Goal: Obtain resource: Download file/media

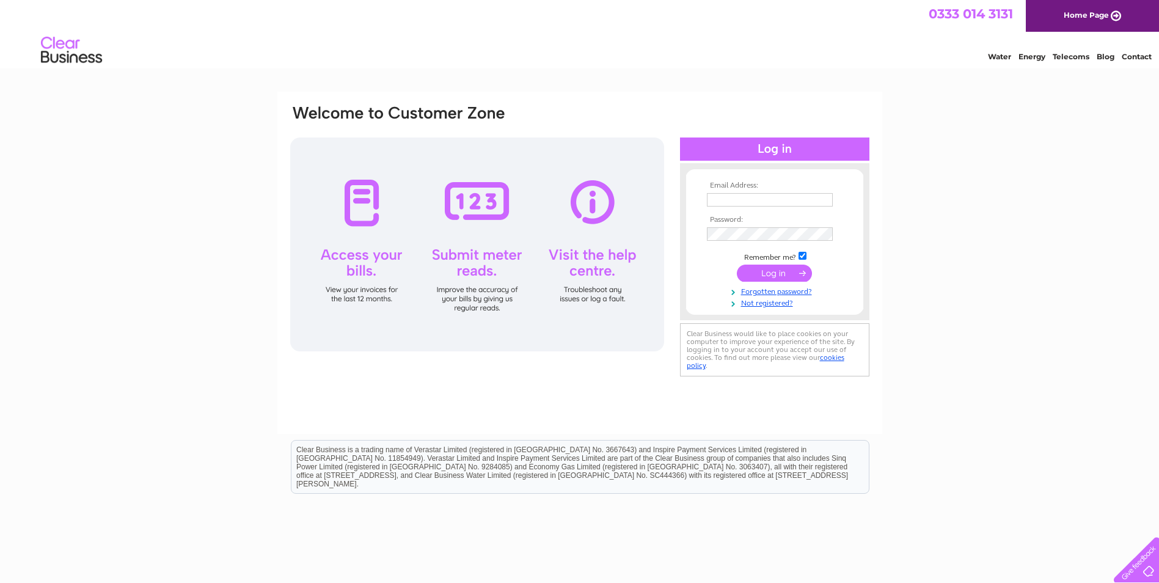
type input "tracy@palacehotel.co.uk"
click at [764, 271] on input "submit" at bounding box center [774, 273] width 75 height 17
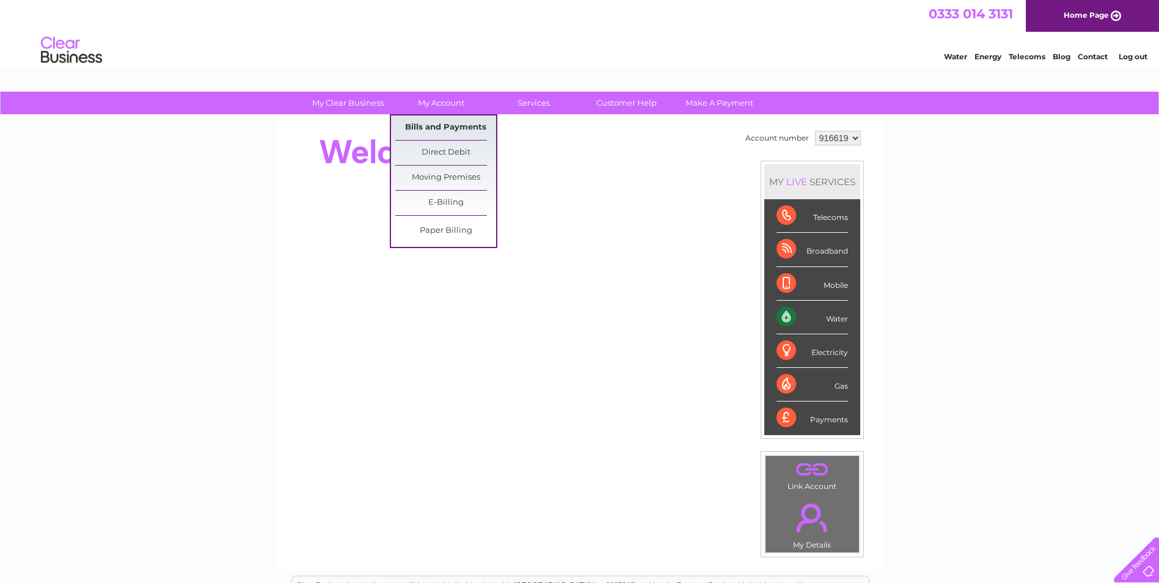
click at [442, 128] on link "Bills and Payments" at bounding box center [445, 127] width 101 height 24
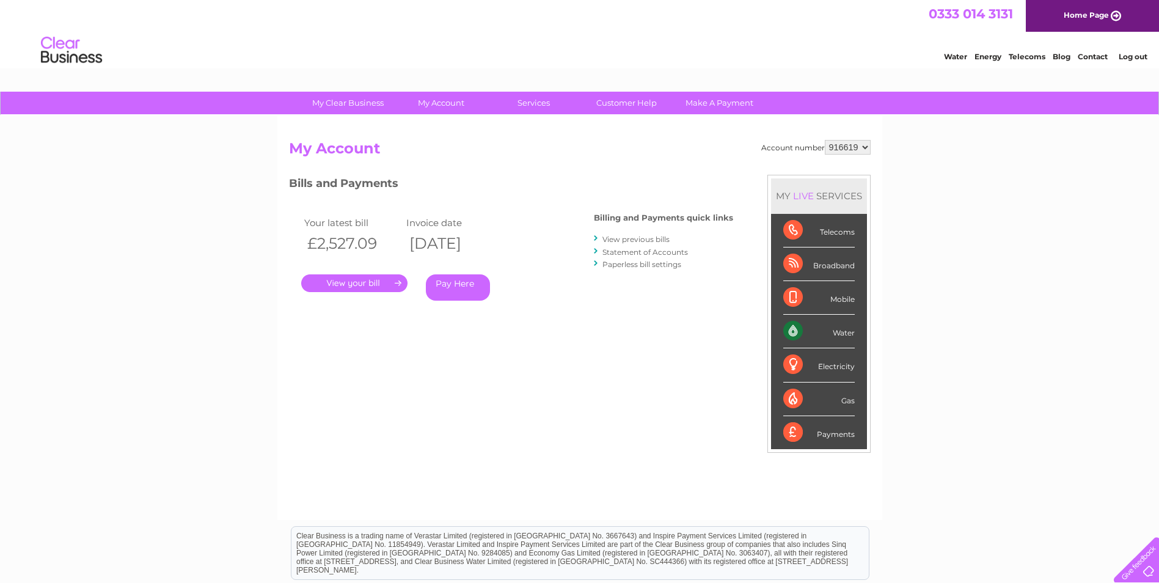
click at [356, 281] on link "." at bounding box center [354, 283] width 106 height 18
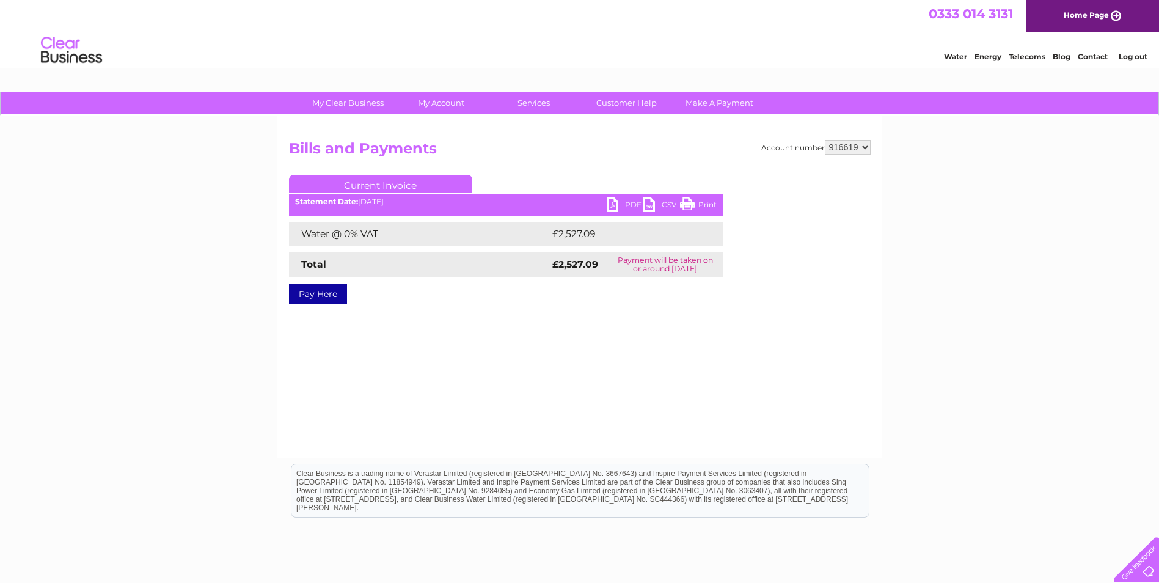
click at [627, 205] on link "PDF" at bounding box center [625, 206] width 37 height 18
click at [866, 145] on select "916619 916684 989750" at bounding box center [848, 147] width 46 height 15
select select "916684"
click at [825, 140] on select "916619 916684 989750" at bounding box center [848, 147] width 46 height 15
click at [634, 203] on link "PDF" at bounding box center [625, 206] width 37 height 18
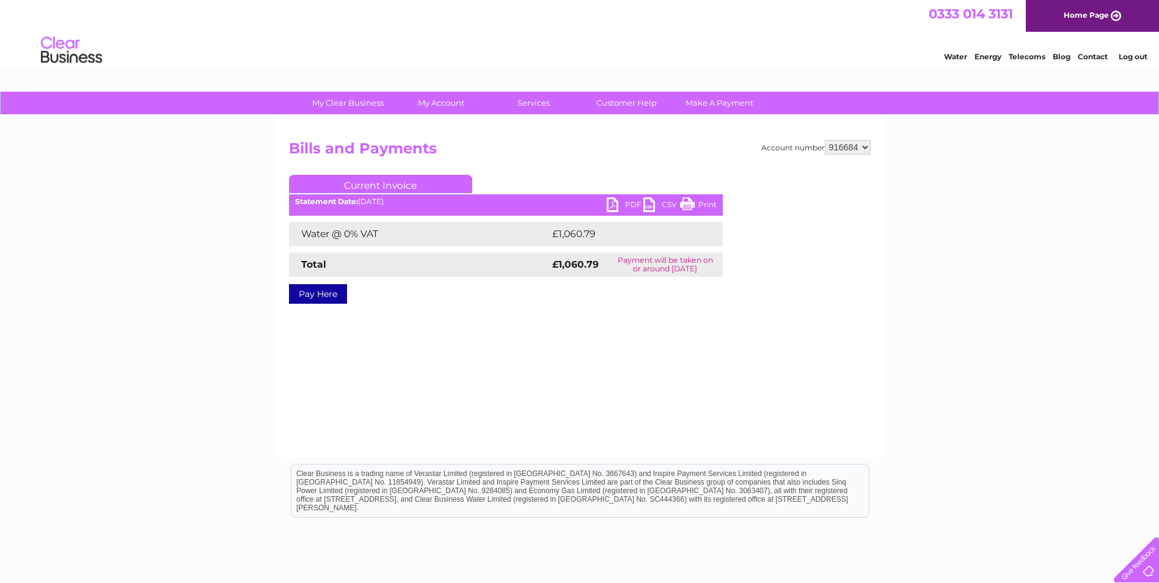
click at [867, 146] on select "916619 916684 989750" at bounding box center [848, 147] width 46 height 15
select select "989750"
click at [825, 140] on select "916619 916684 989750" at bounding box center [848, 147] width 46 height 15
click at [623, 199] on link "PDF" at bounding box center [625, 206] width 37 height 18
click at [1137, 56] on link "Log out" at bounding box center [1133, 56] width 29 height 9
